Goal: Task Accomplishment & Management: Use online tool/utility

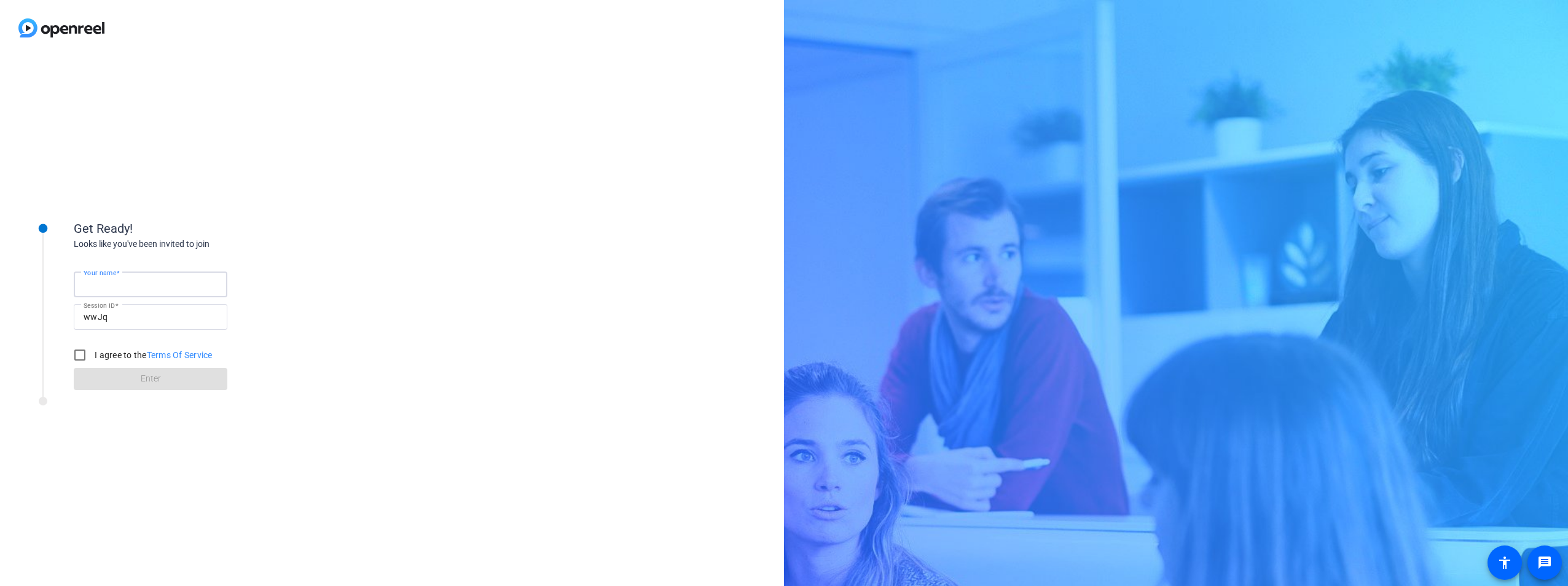
click at [182, 290] on input "Your name" at bounding box center [150, 284] width 134 height 14
type input "[PERSON_NAME]"
click at [107, 353] on label "I agree to the Terms Of Service" at bounding box center [152, 355] width 120 height 12
click at [92, 353] on input "I agree to the Terms Of Service" at bounding box center [80, 355] width 24 height 24
checkbox input "true"
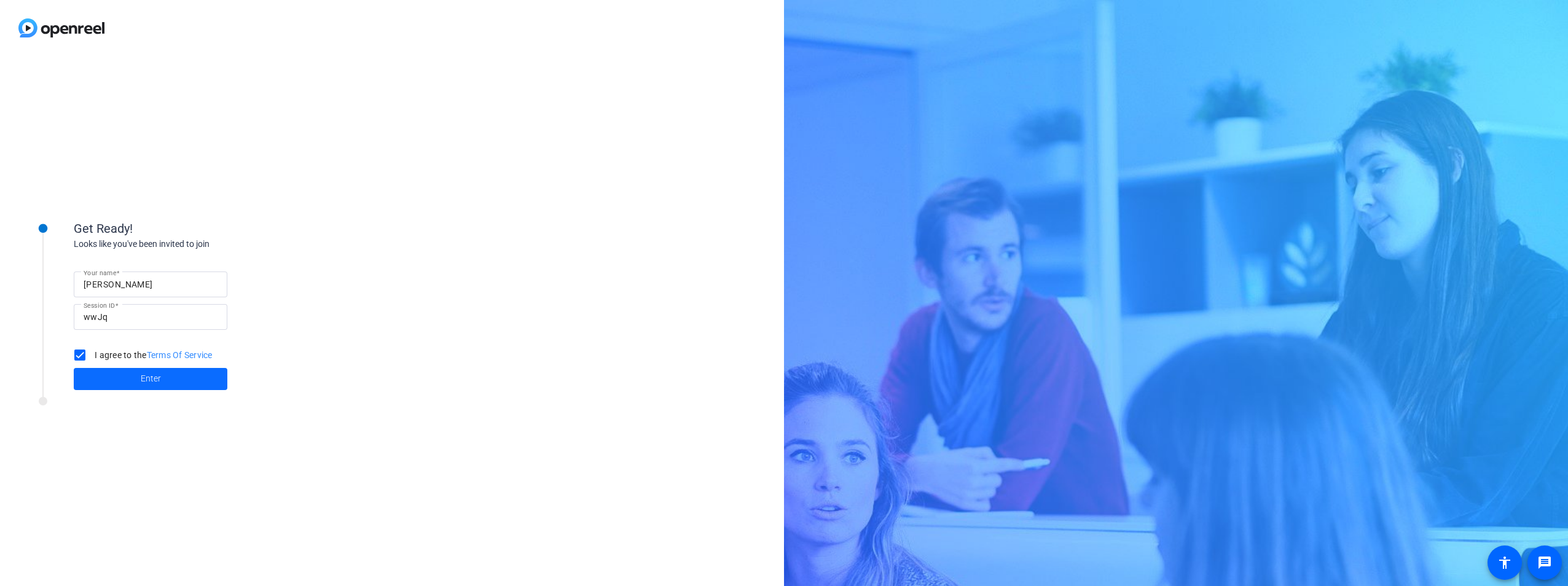
click at [116, 377] on span at bounding box center [150, 379] width 154 height 30
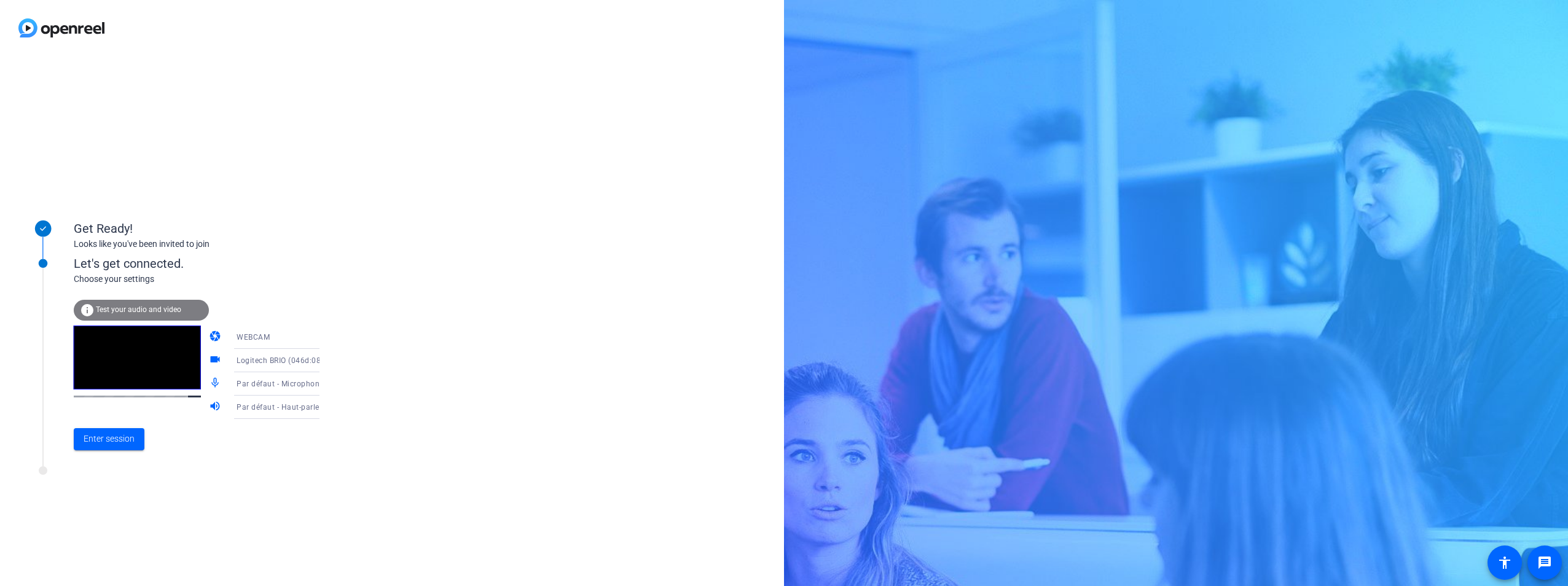
click at [265, 385] on span "Par défaut - Microphone (3- Shure MV7) (14ed:1012)" at bounding box center [331, 383] width 188 height 10
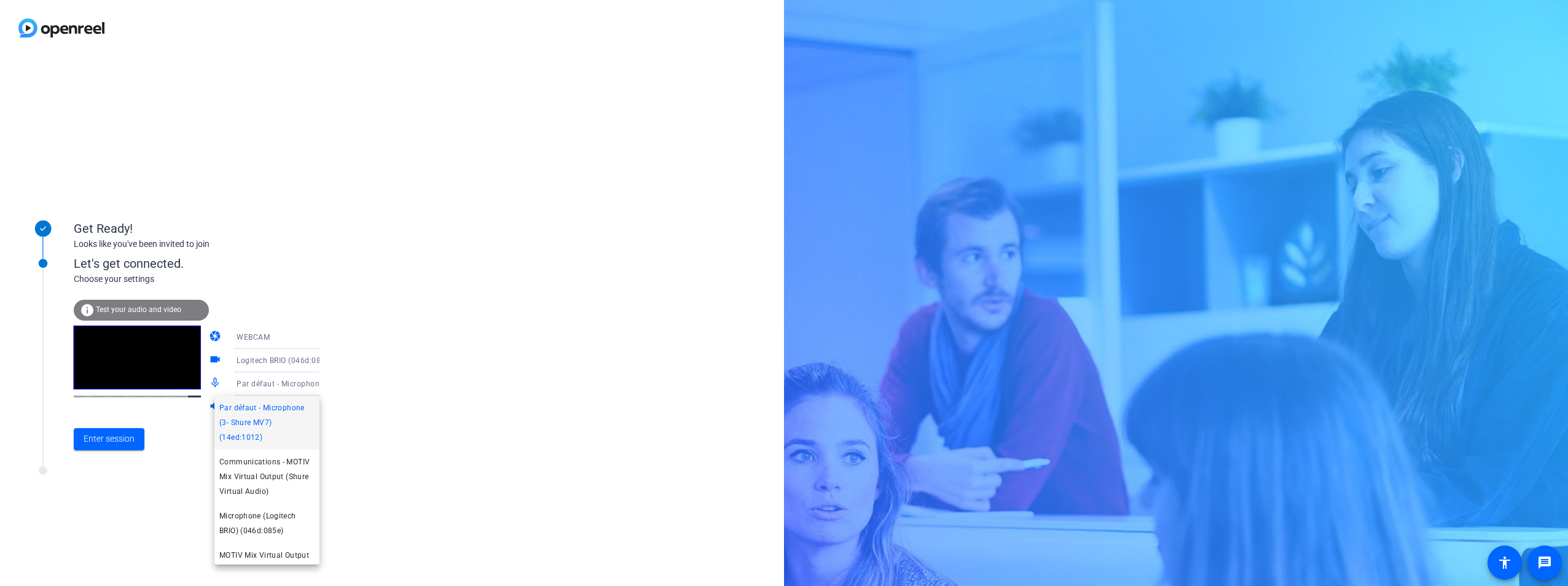
click at [277, 417] on span "Par défaut - Microphone (3- Shure MV7) (14ed:1012)" at bounding box center [267, 423] width 95 height 44
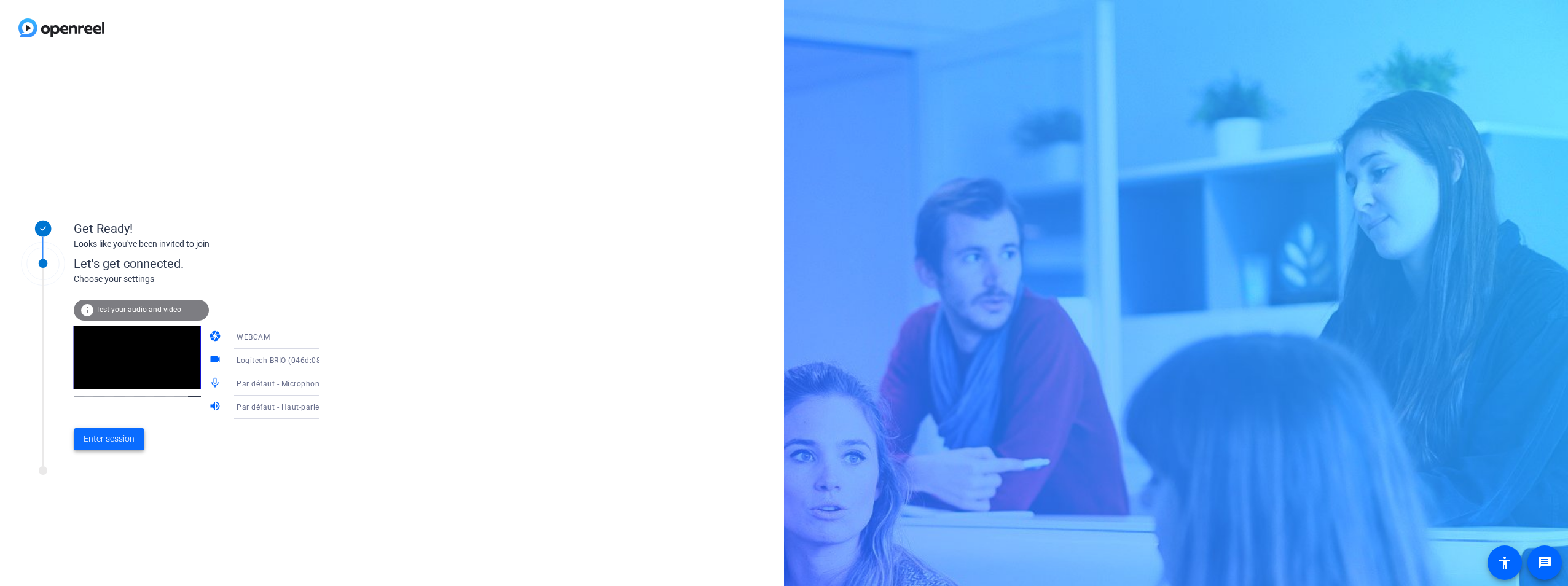
click at [123, 445] on span "Enter session" at bounding box center [109, 439] width 51 height 13
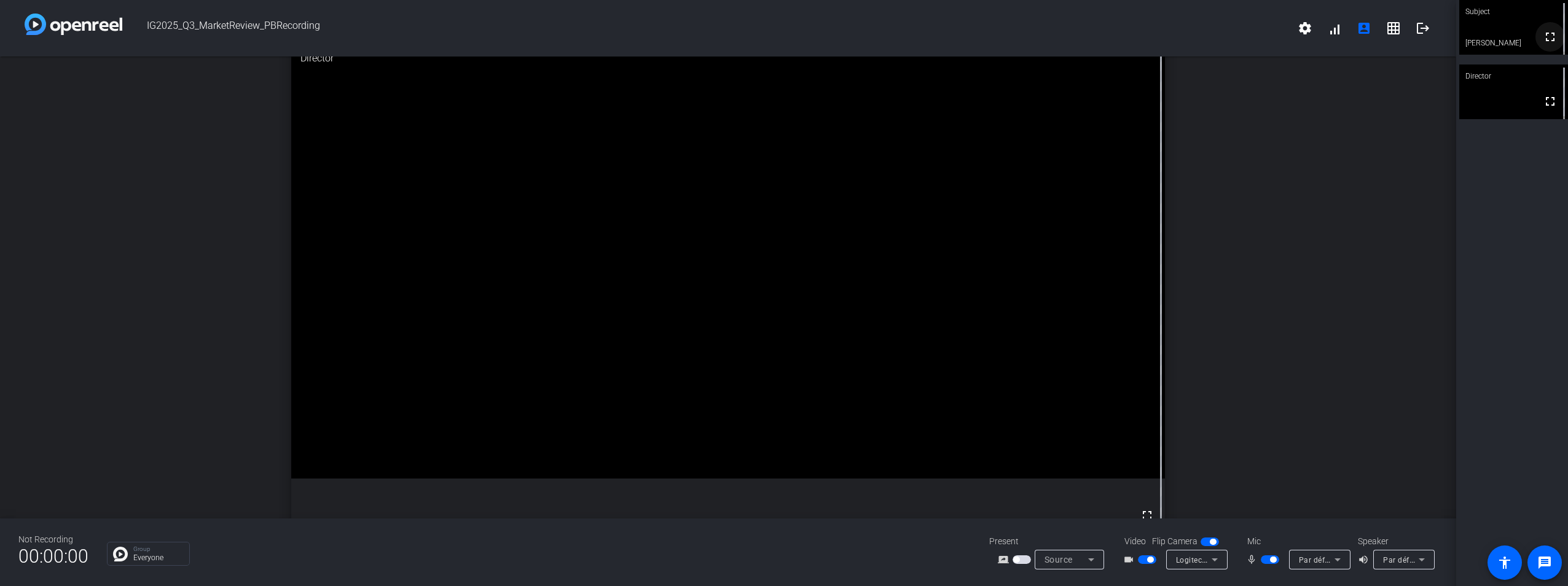
click at [1543, 42] on mat-icon "fullscreen" at bounding box center [1550, 36] width 14 height 14
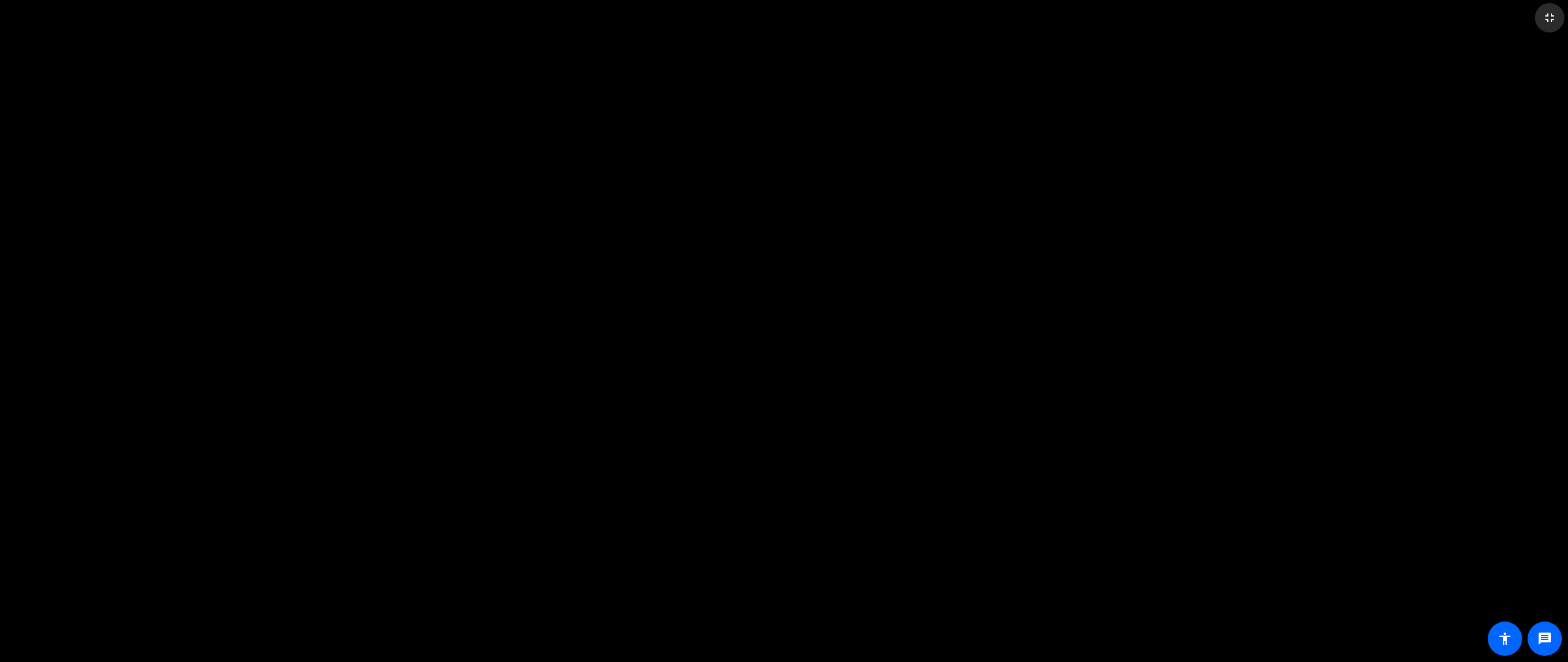
click at [1554, 17] on mat-icon "fullscreen_exit" at bounding box center [1549, 17] width 14 height 14
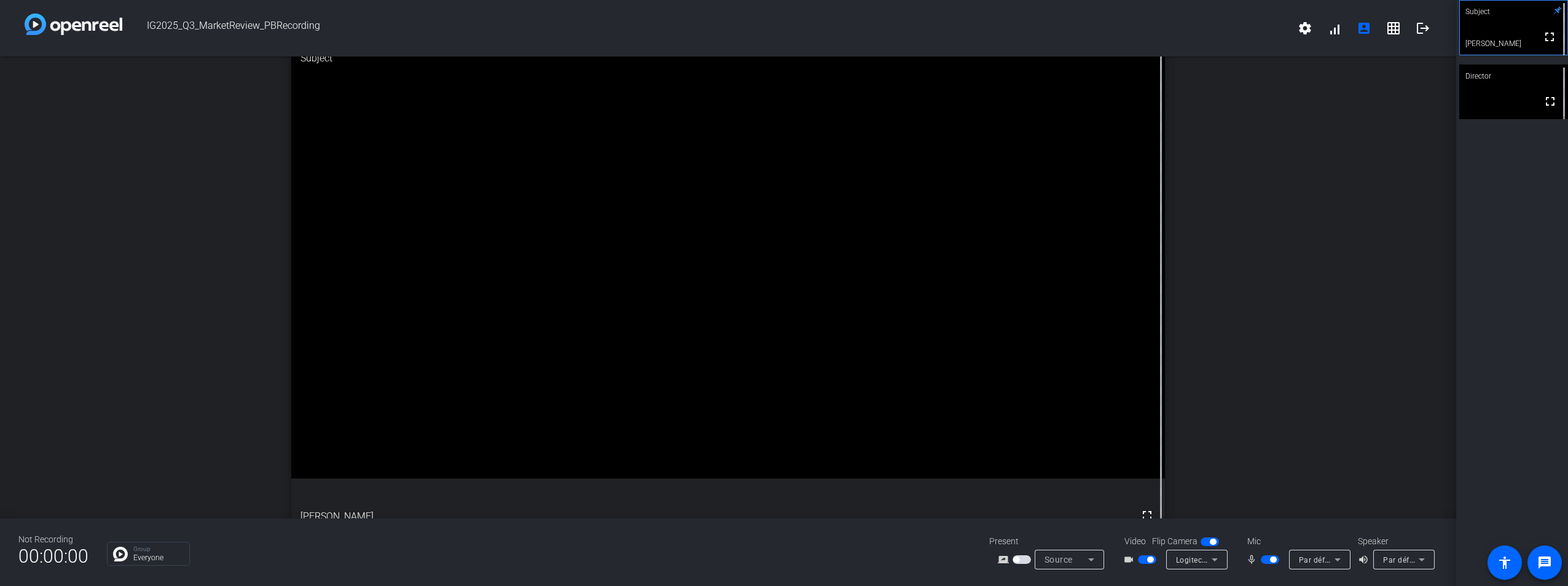
click at [1216, 561] on icon at bounding box center [1214, 559] width 14 height 14
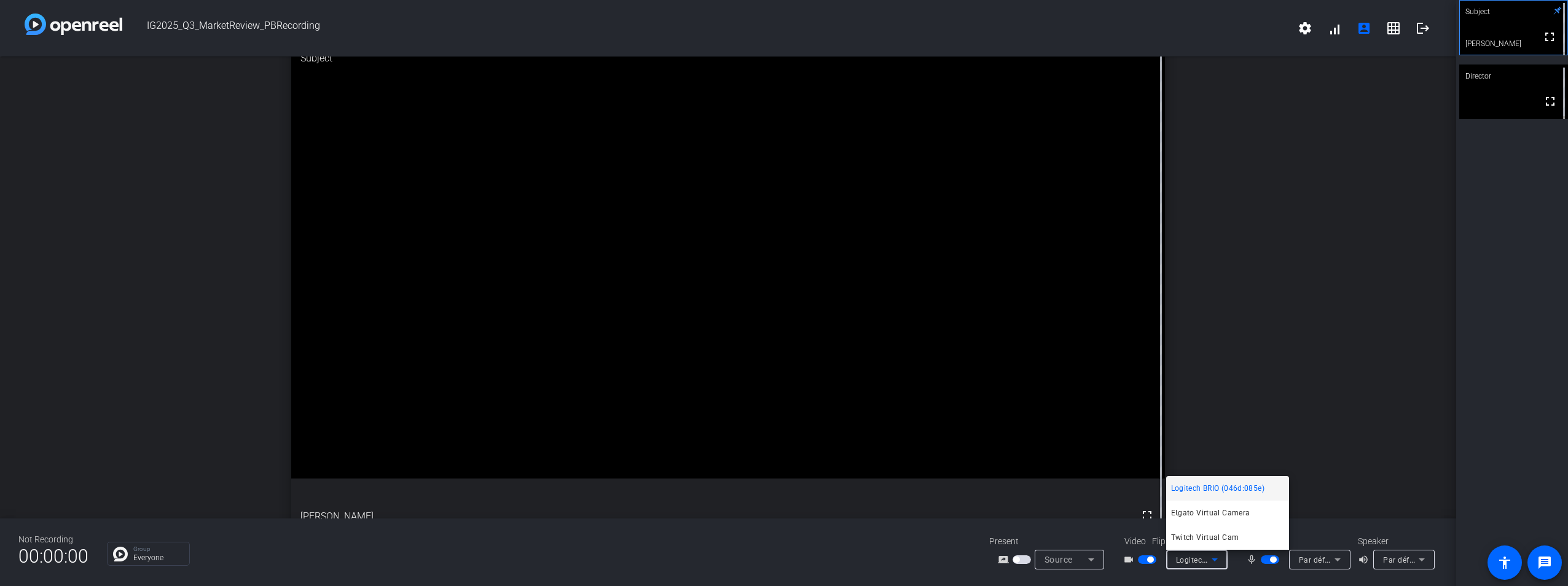
click at [1216, 561] on div at bounding box center [784, 293] width 1568 height 586
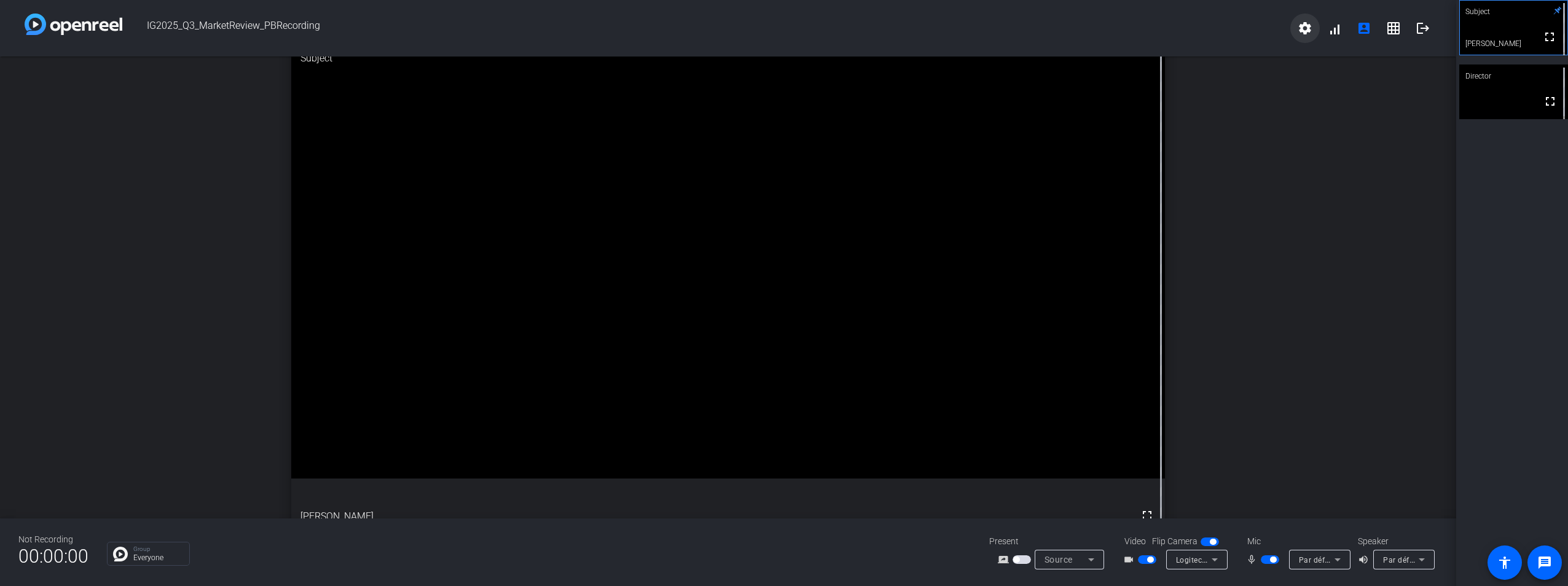
click at [1310, 19] on span at bounding box center [1304, 28] width 30 height 30
click at [239, 258] on div at bounding box center [784, 293] width 1568 height 586
